Goal: Information Seeking & Learning: Learn about a topic

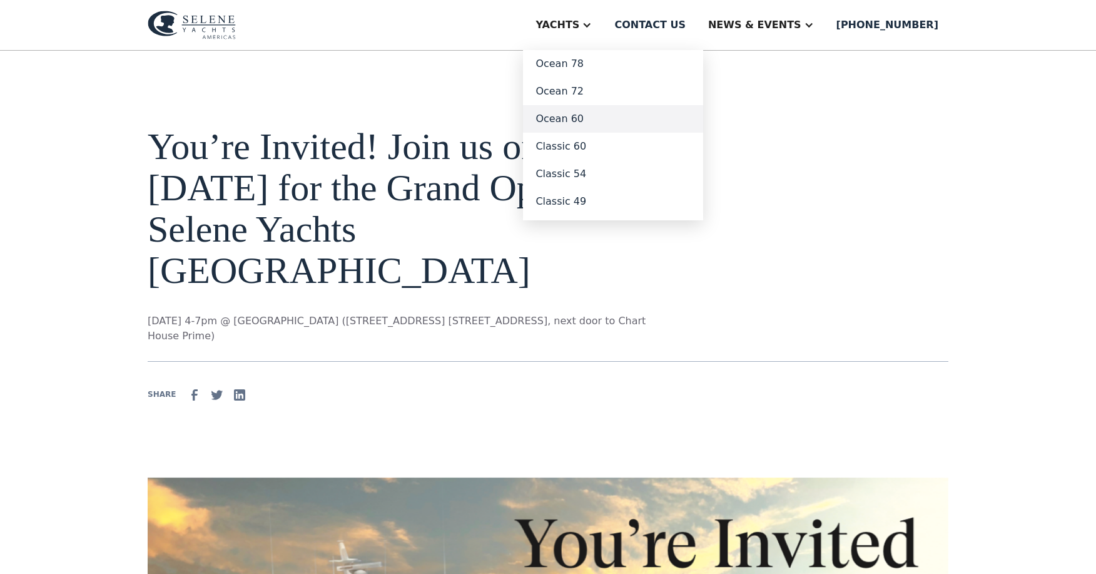
click at [611, 118] on link "Ocean 60" at bounding box center [613, 119] width 180 height 28
click at [631, 65] on link "Ocean 78" at bounding box center [613, 64] width 180 height 28
click at [624, 200] on link "Classic 49" at bounding box center [613, 202] width 180 height 28
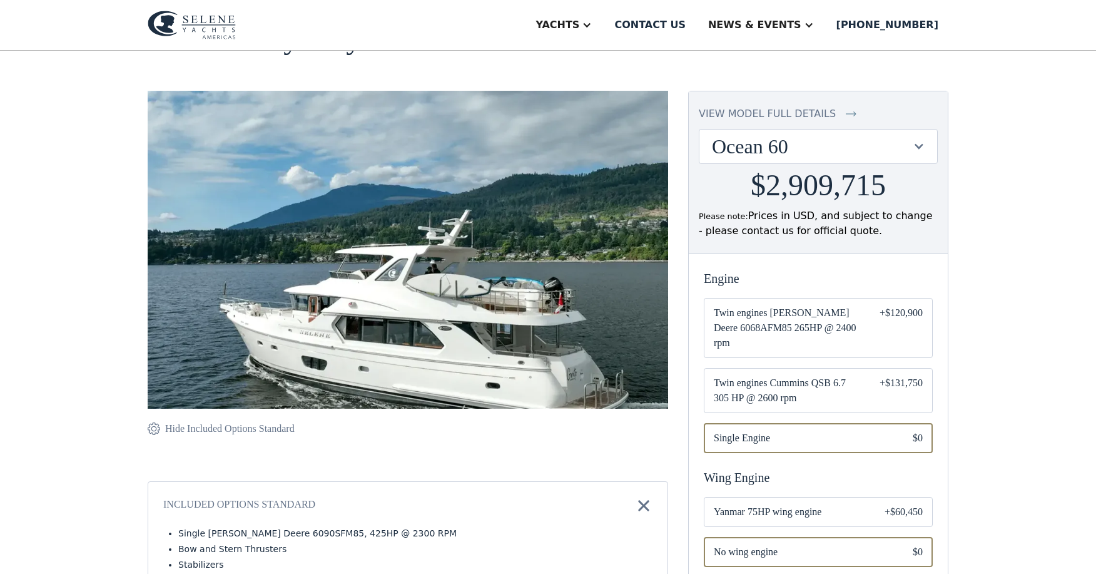
scroll to position [63, 0]
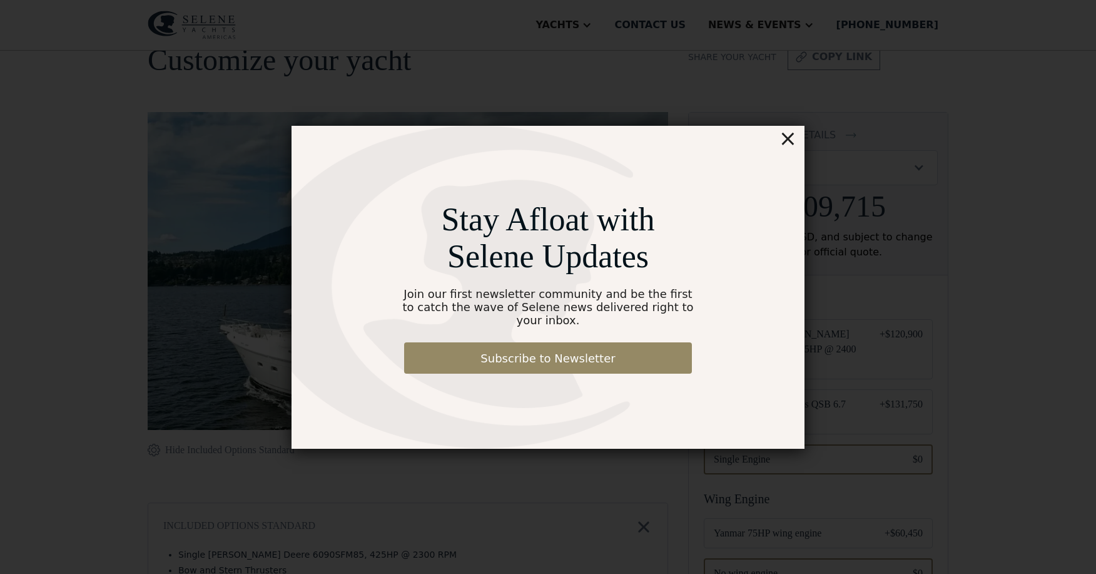
click at [792, 145] on div "×" at bounding box center [788, 138] width 18 height 25
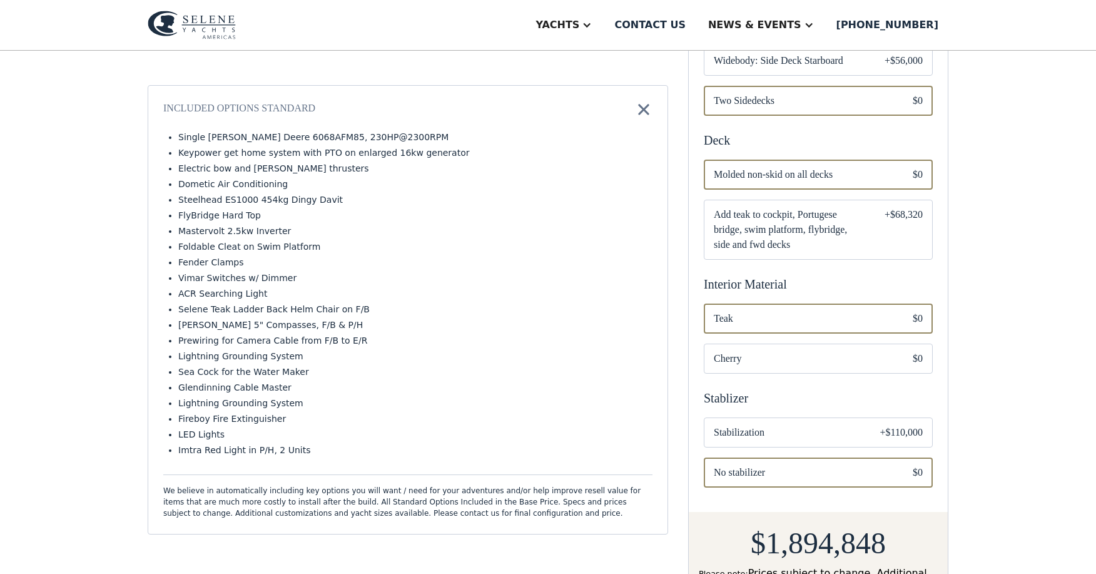
scroll to position [501, 0]
